Goal: Task Accomplishment & Management: Manage account settings

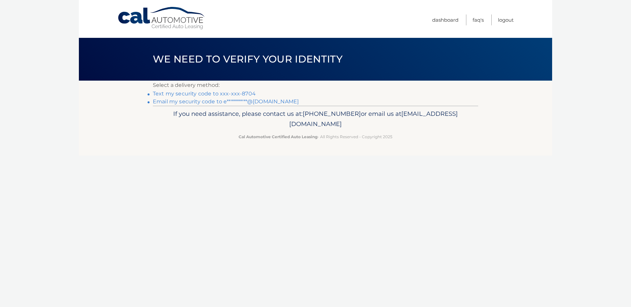
click at [247, 95] on link "Text my security code to xxx-xxx-8704" at bounding box center [204, 93] width 103 height 6
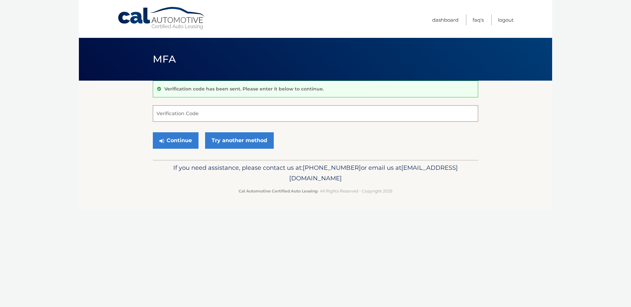
click at [192, 111] on input "Verification Code" at bounding box center [315, 113] width 325 height 16
type input "979281"
click at [176, 140] on button "Continue" at bounding box center [176, 140] width 46 height 16
click at [189, 138] on button "Continue" at bounding box center [176, 140] width 46 height 16
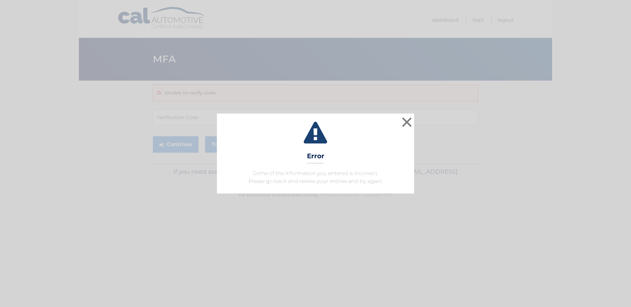
drag, startPoint x: 406, startPoint y: 128, endPoint x: 249, endPoint y: 120, distance: 157.3
click at [406, 128] on button "×" at bounding box center [406, 121] width 13 height 13
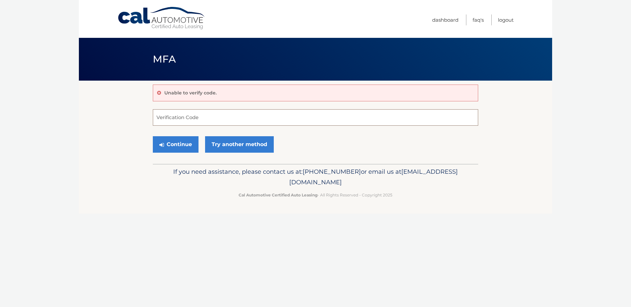
click at [233, 118] on input "Verification Code" at bounding box center [315, 117] width 325 height 16
click at [224, 146] on link "Try another method" at bounding box center [239, 144] width 69 height 16
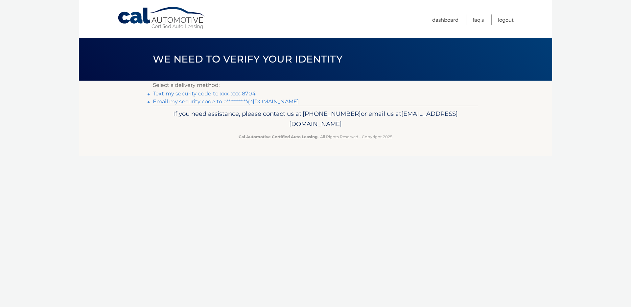
click at [212, 95] on link "Text my security code to xxx-xxx-8704" at bounding box center [204, 93] width 103 height 6
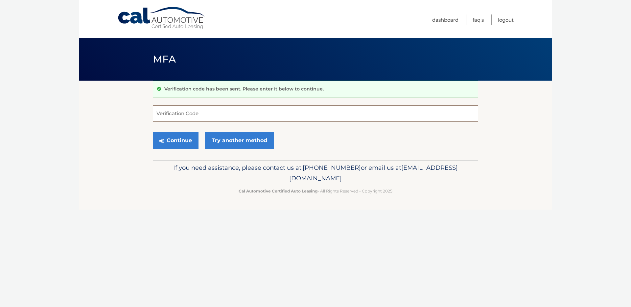
click at [178, 115] on input "Verification Code" at bounding box center [315, 113] width 325 height 16
type input "613902"
click at [189, 135] on button "Continue" at bounding box center [176, 140] width 46 height 16
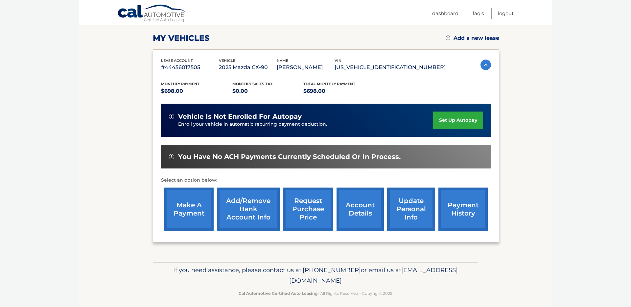
scroll to position [90, 0]
